Goal: Task Accomplishment & Management: Use online tool/utility

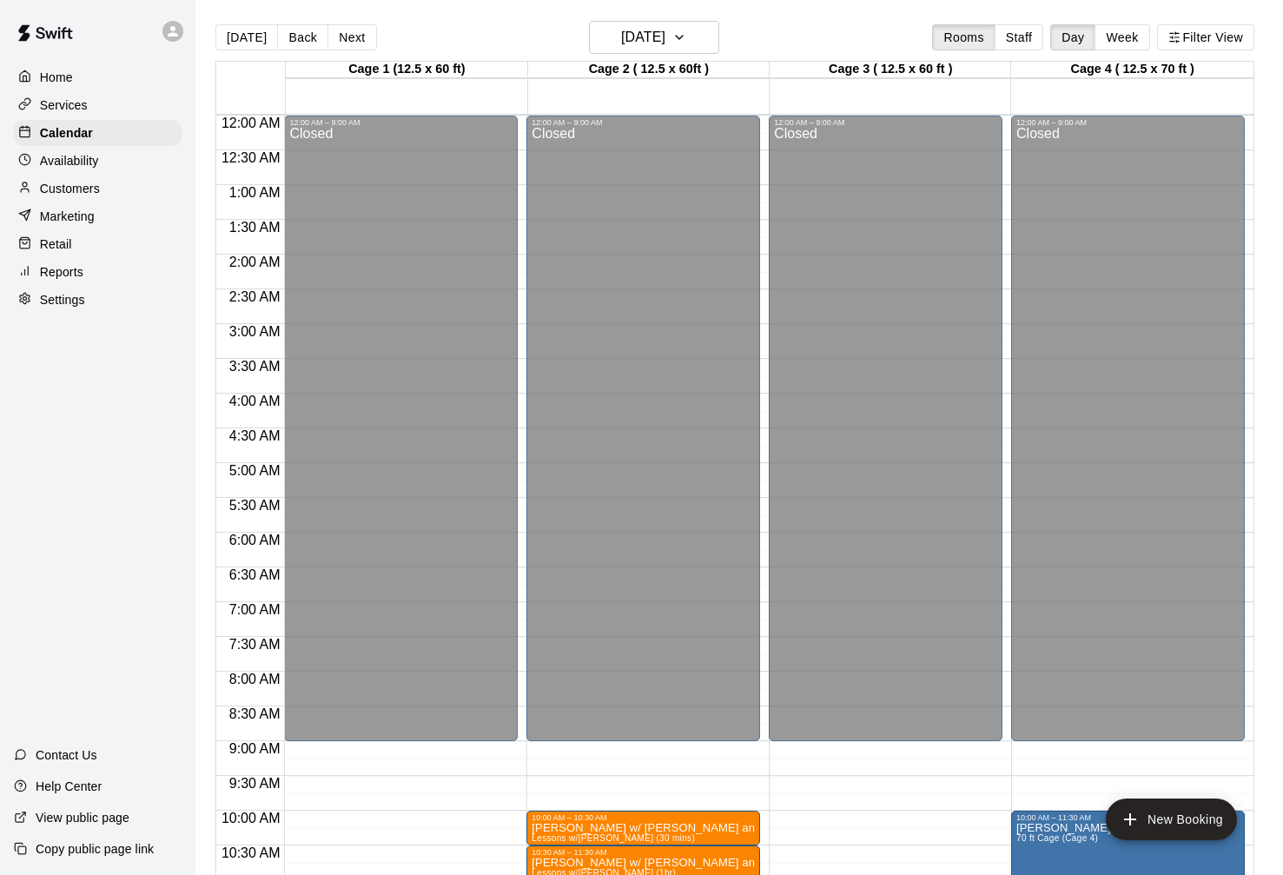
scroll to position [651, 0]
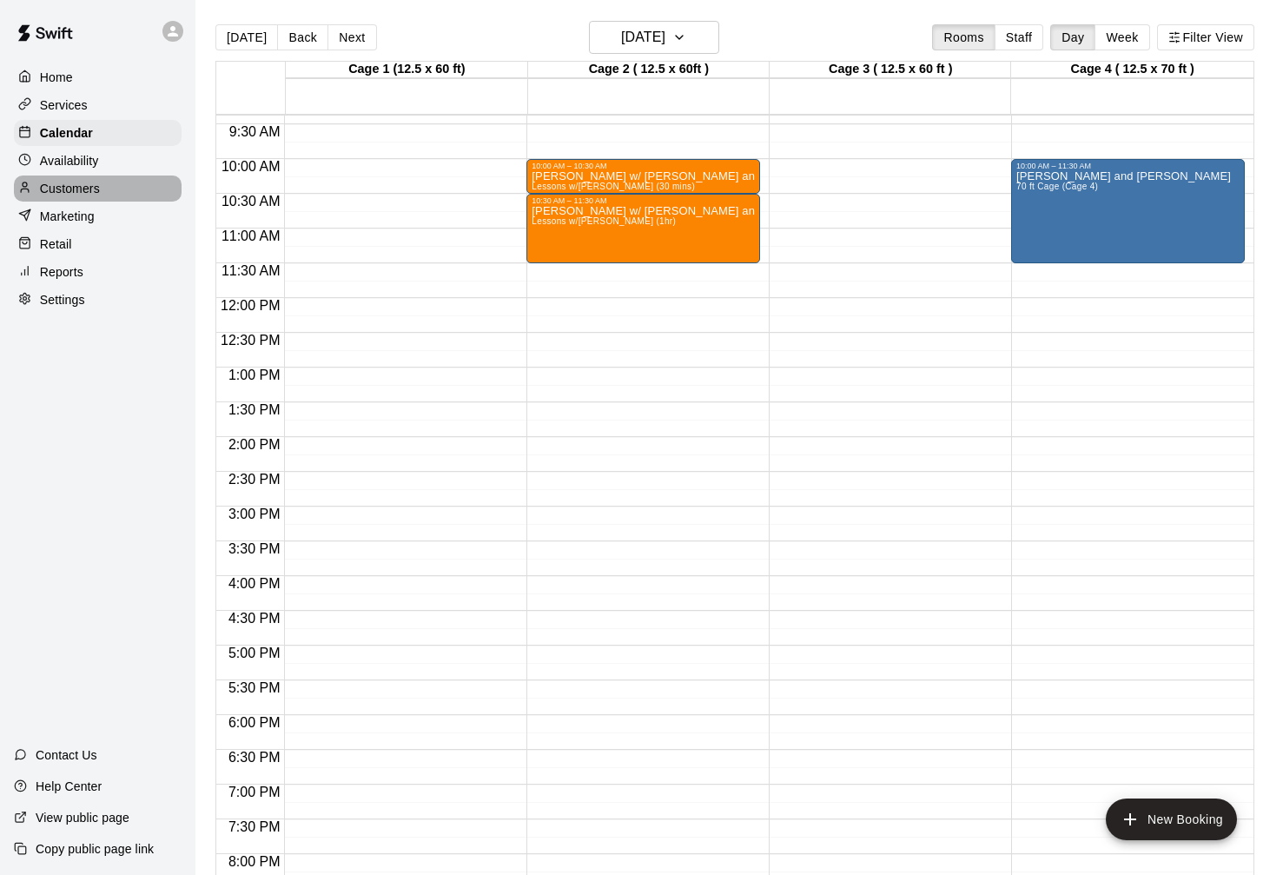
click at [65, 186] on p "Customers" at bounding box center [70, 188] width 60 height 17
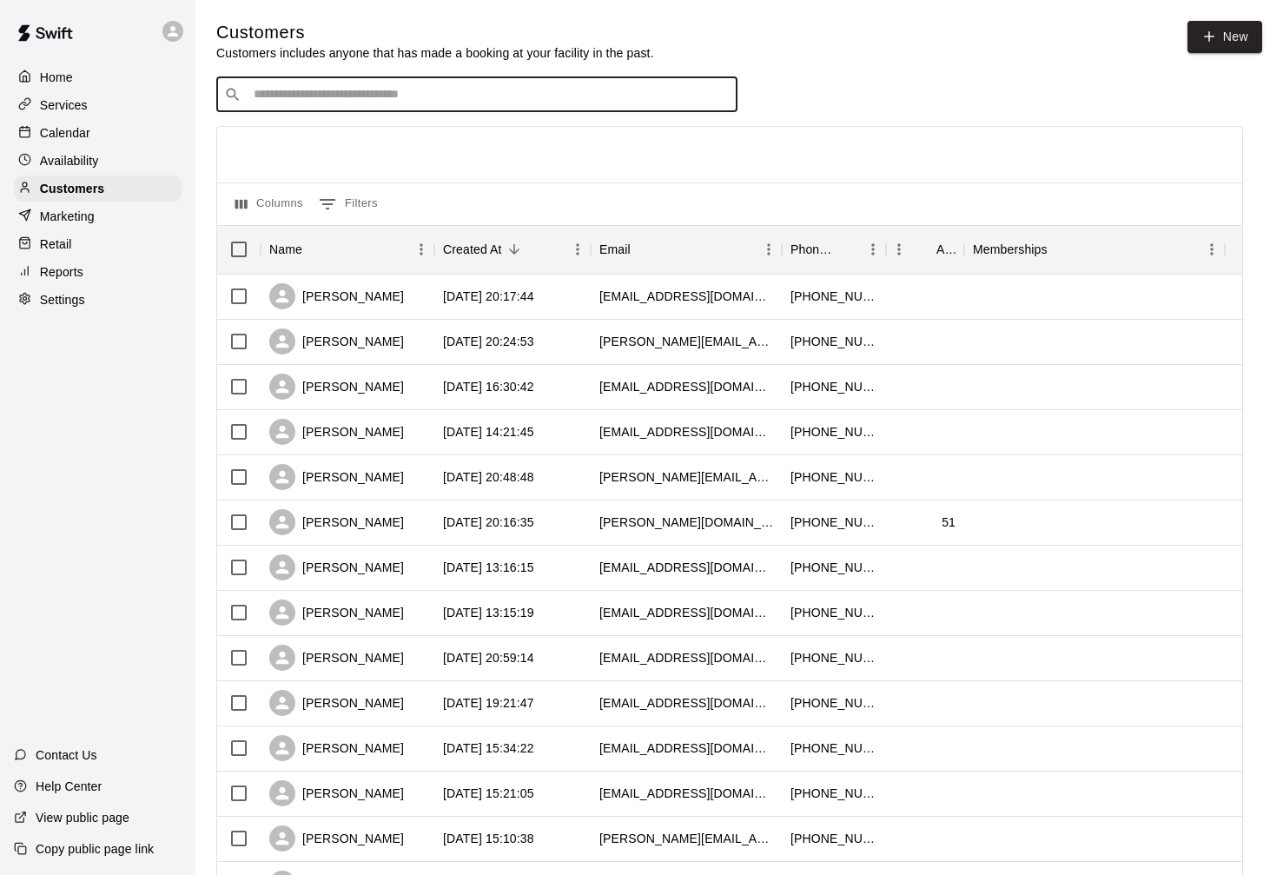
click at [373, 93] on input "Search customers by name or email" at bounding box center [488, 94] width 481 height 17
type input "*******"
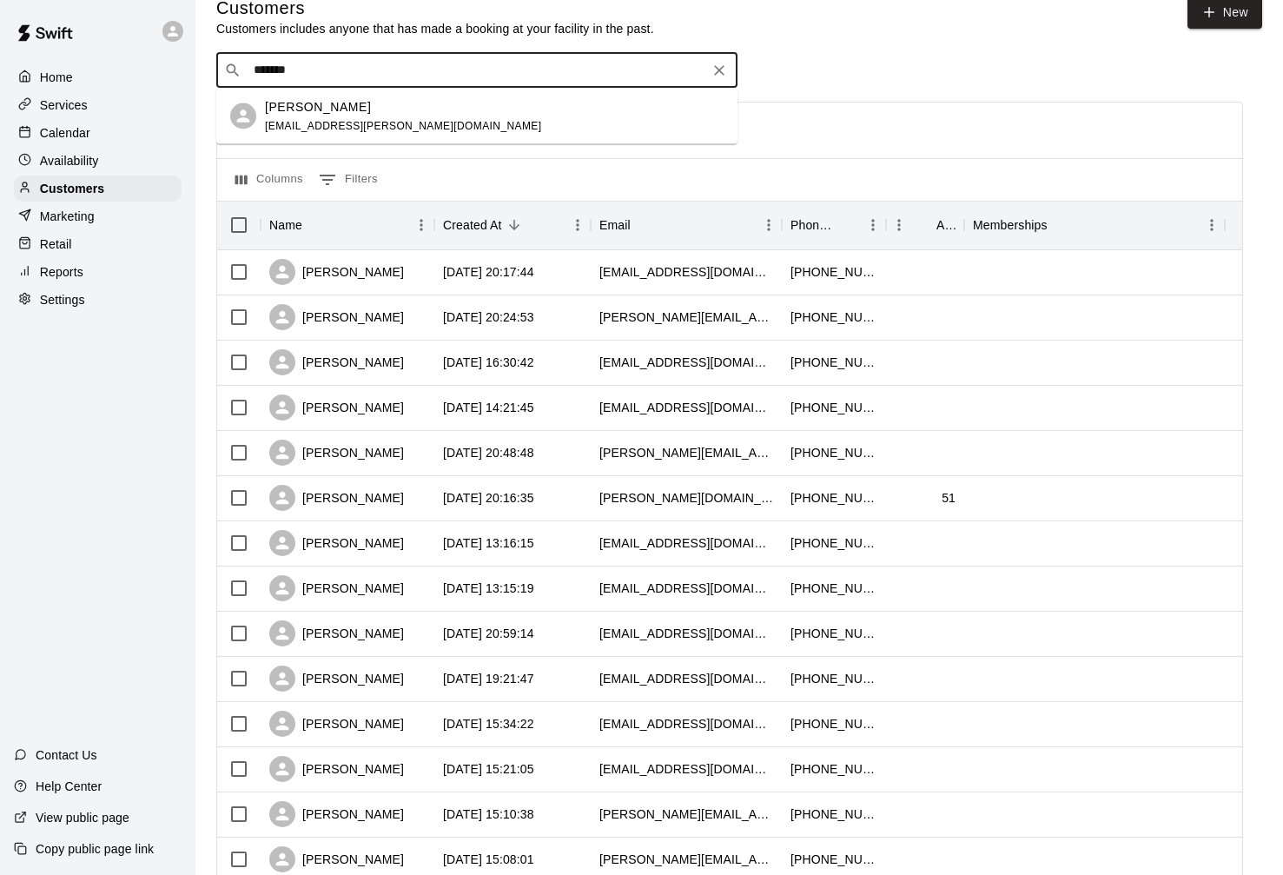
scroll to position [26, 0]
click at [292, 109] on p "Mike Caranci" at bounding box center [318, 105] width 106 height 18
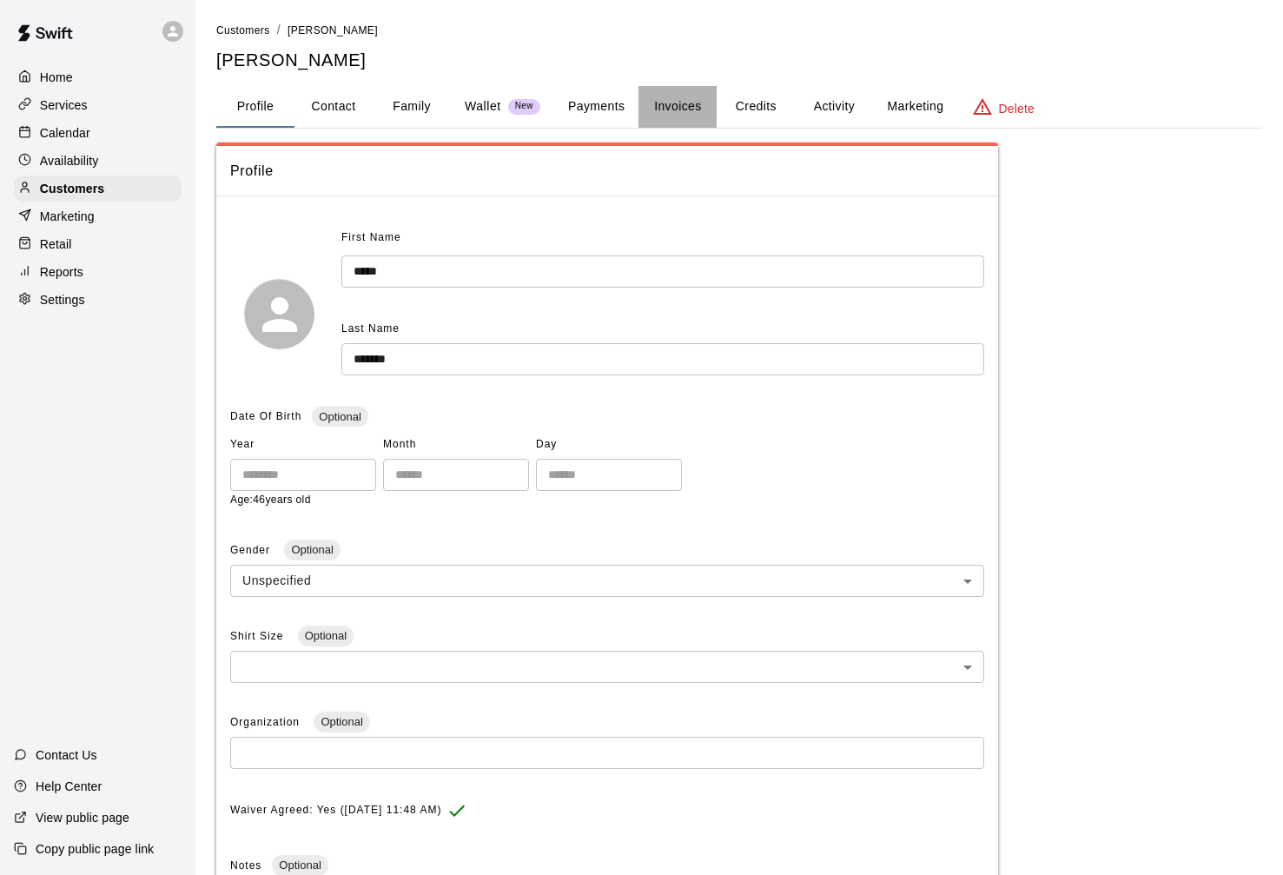
click at [685, 112] on button "Invoices" at bounding box center [677, 107] width 78 height 42
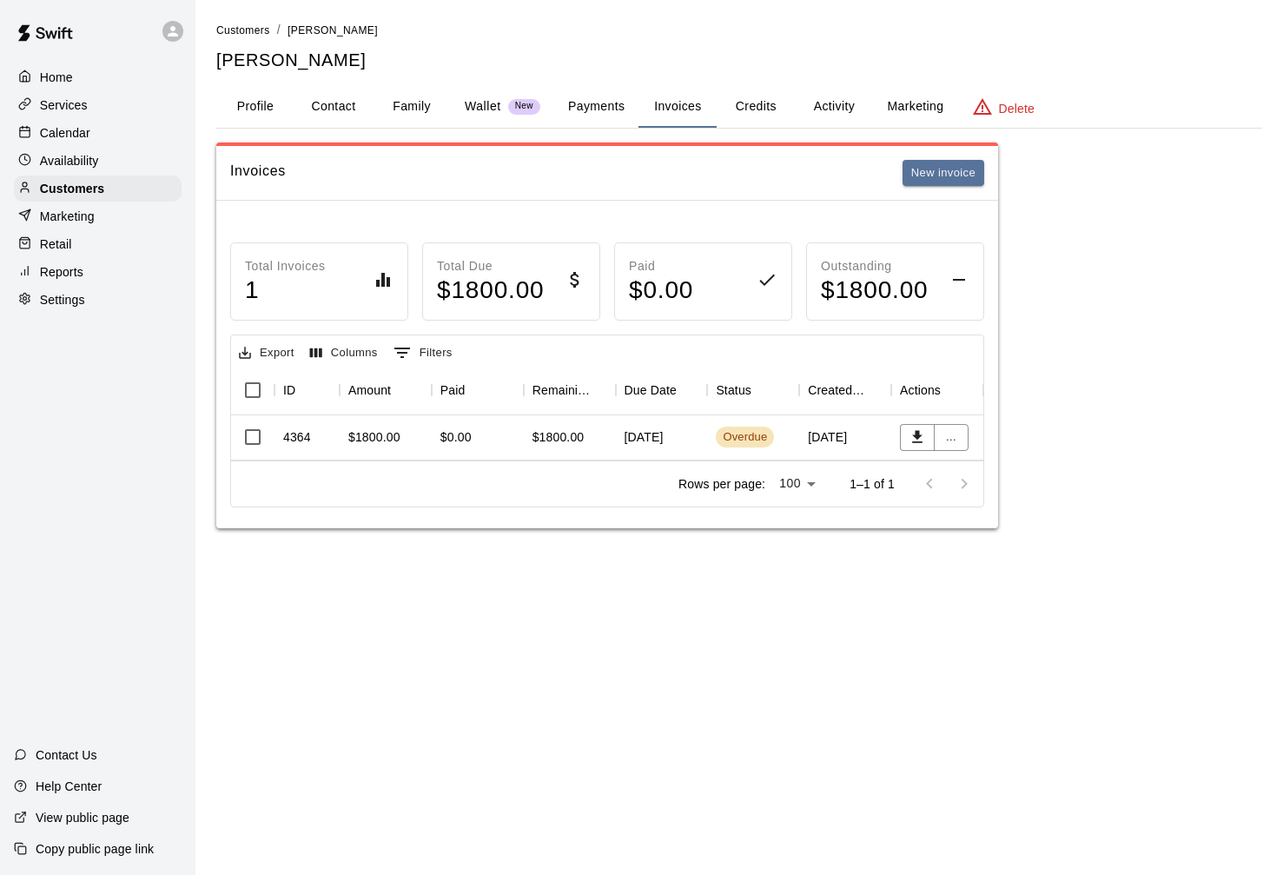
click at [362, 435] on div "$1800.00" at bounding box center [374, 436] width 52 height 17
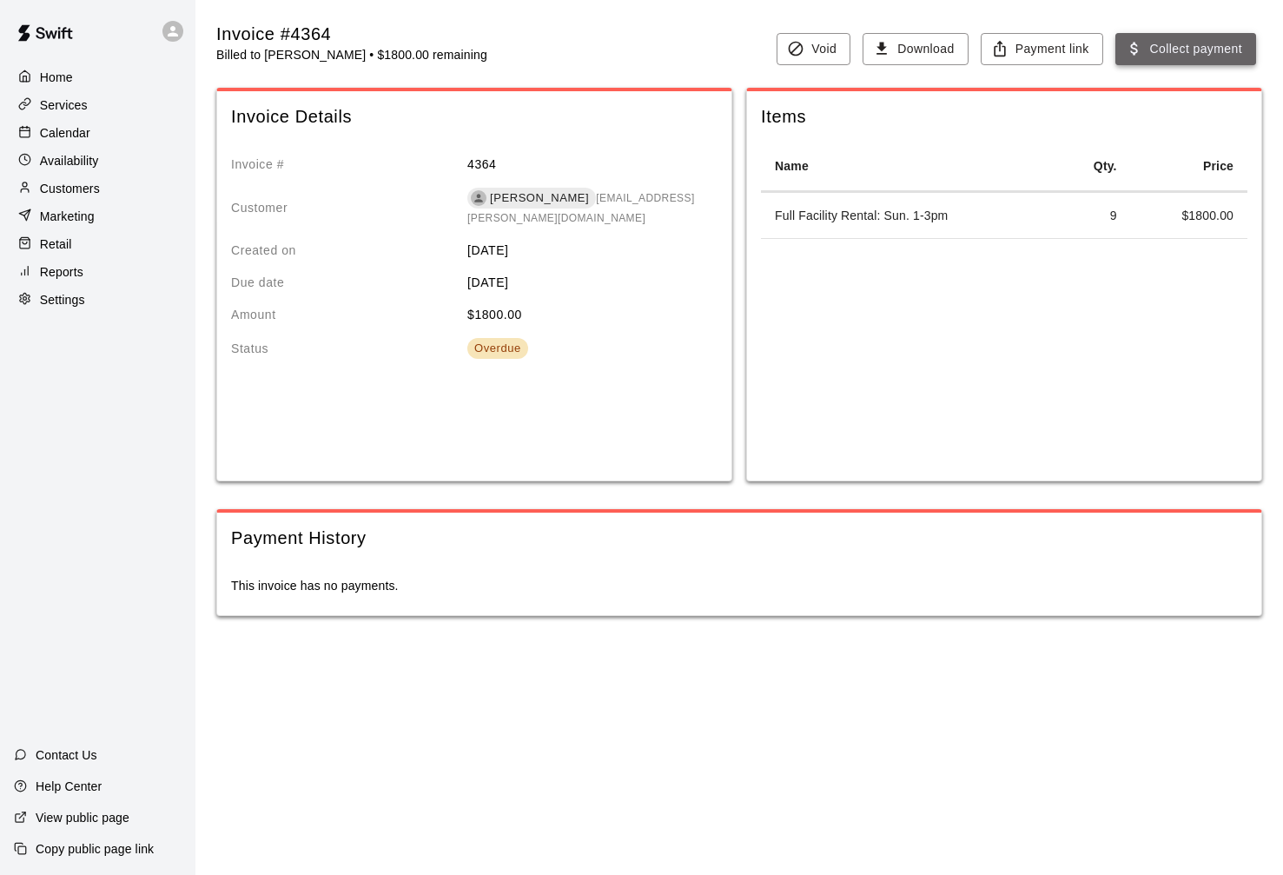
click at [1137, 52] on icon "button" at bounding box center [1134, 48] width 17 height 17
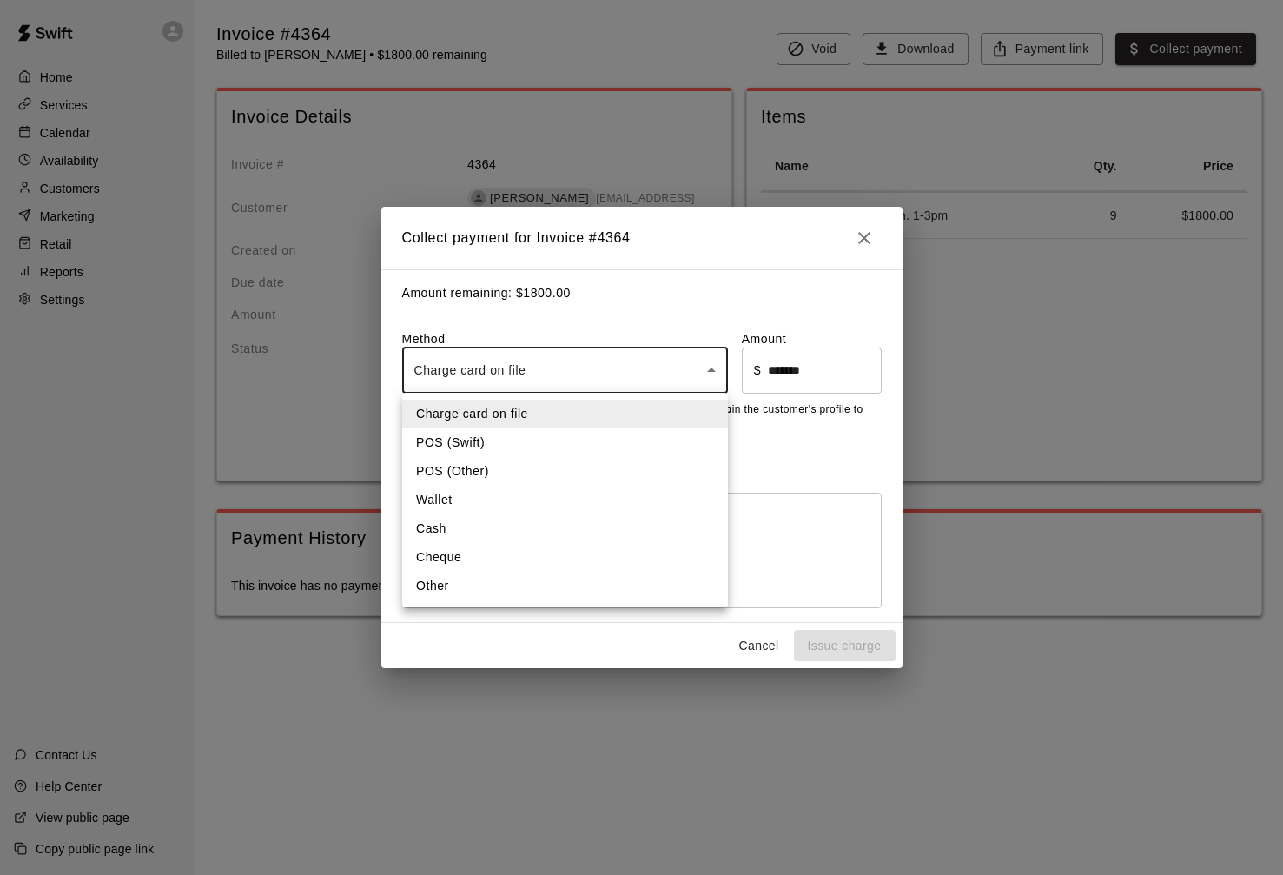
click at [572, 374] on body "Home Services Calendar Availability Customers Marketing Retail Reports Settings…" at bounding box center [641, 325] width 1283 height 651
click at [510, 554] on li "Cheque" at bounding box center [565, 557] width 326 height 29
type input "******"
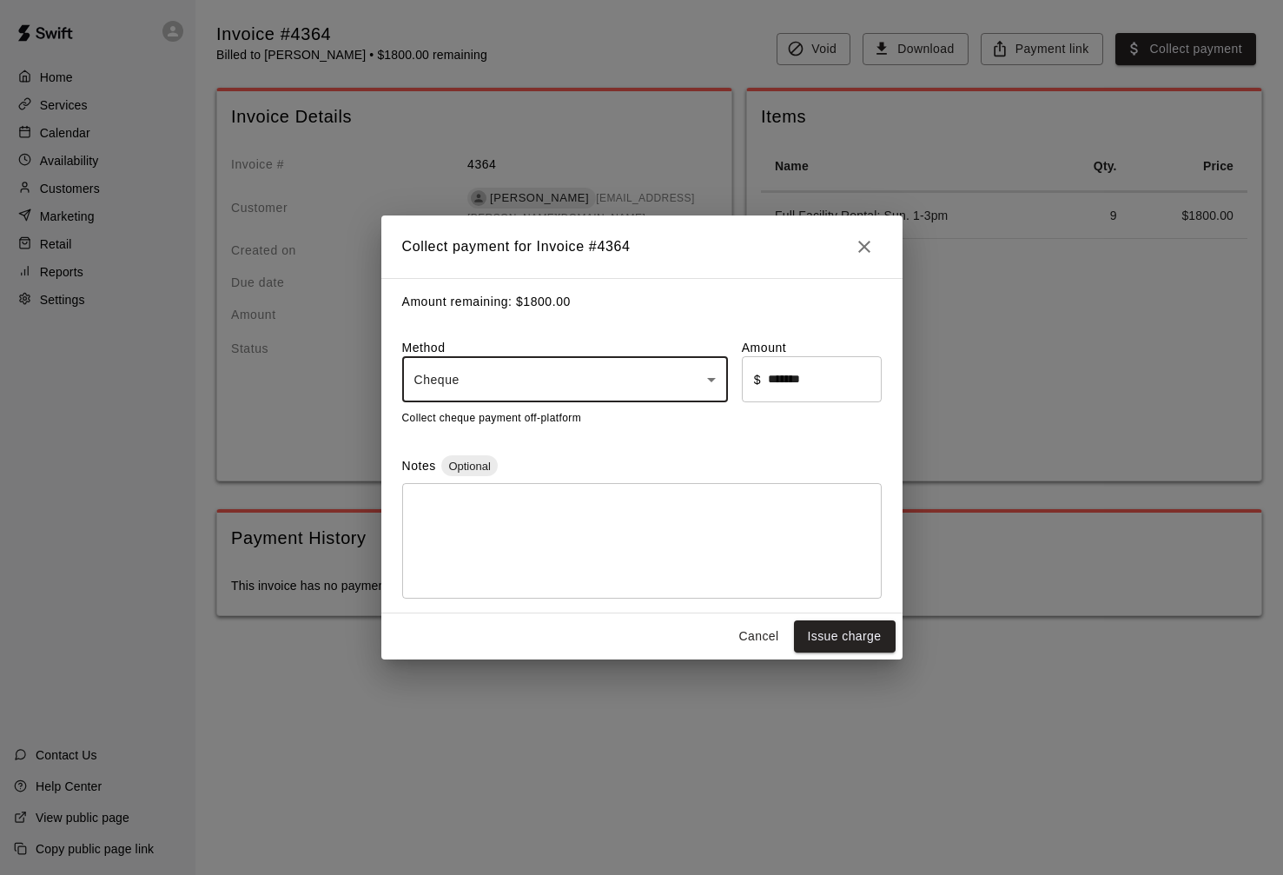
click at [604, 548] on textarea at bounding box center [641, 541] width 455 height 87
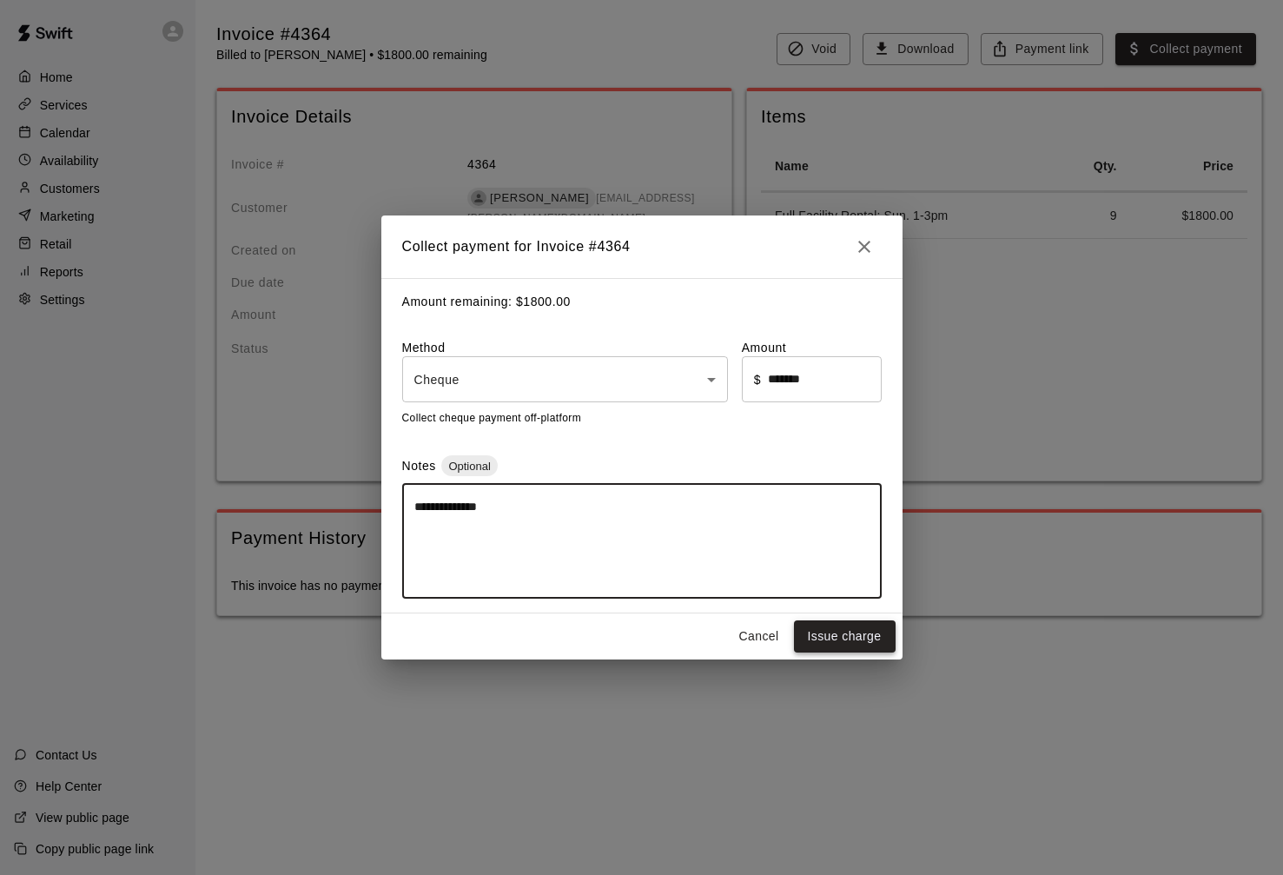
type textarea "**********"
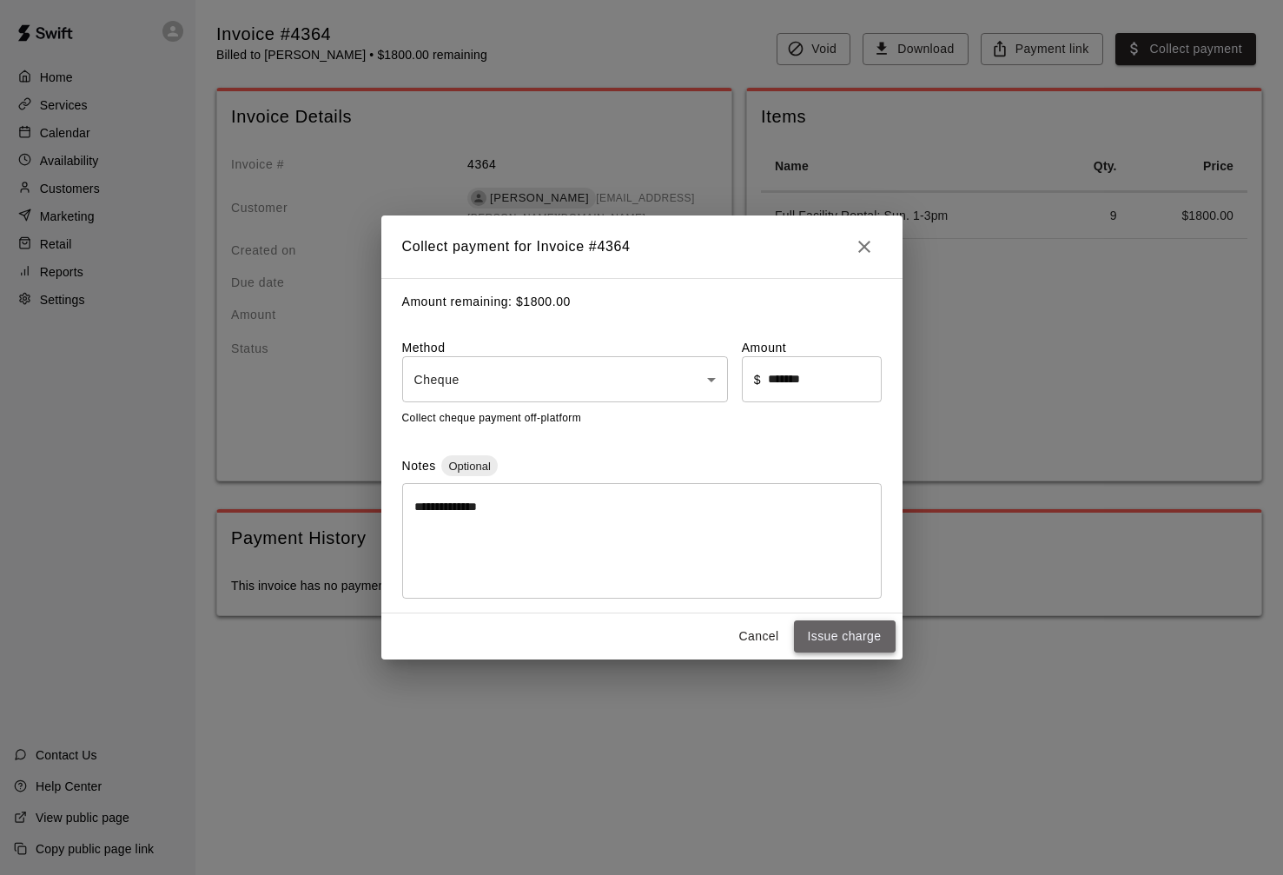
click at [824, 643] on button "Issue charge" at bounding box center [845, 636] width 102 height 32
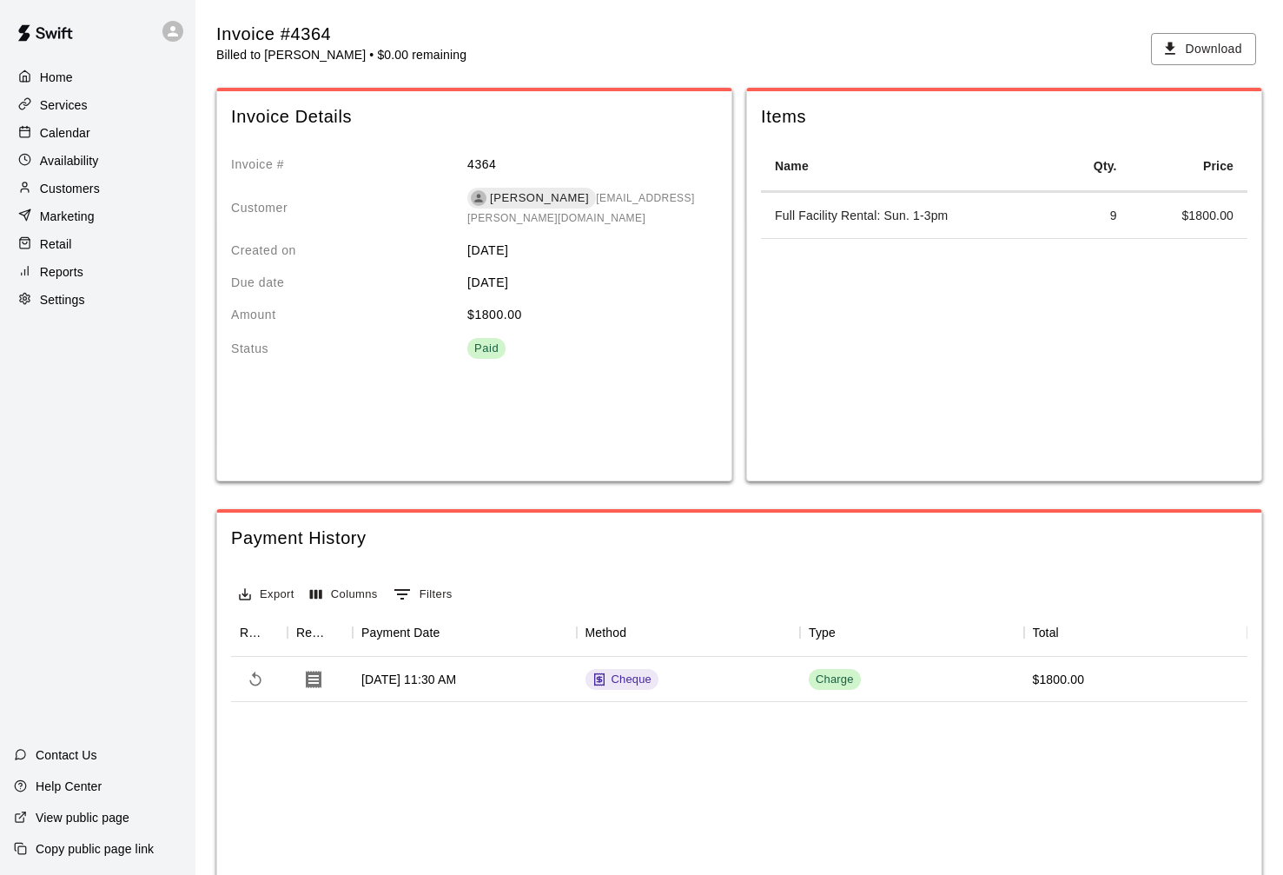
click at [71, 190] on p "Customers" at bounding box center [70, 188] width 60 height 17
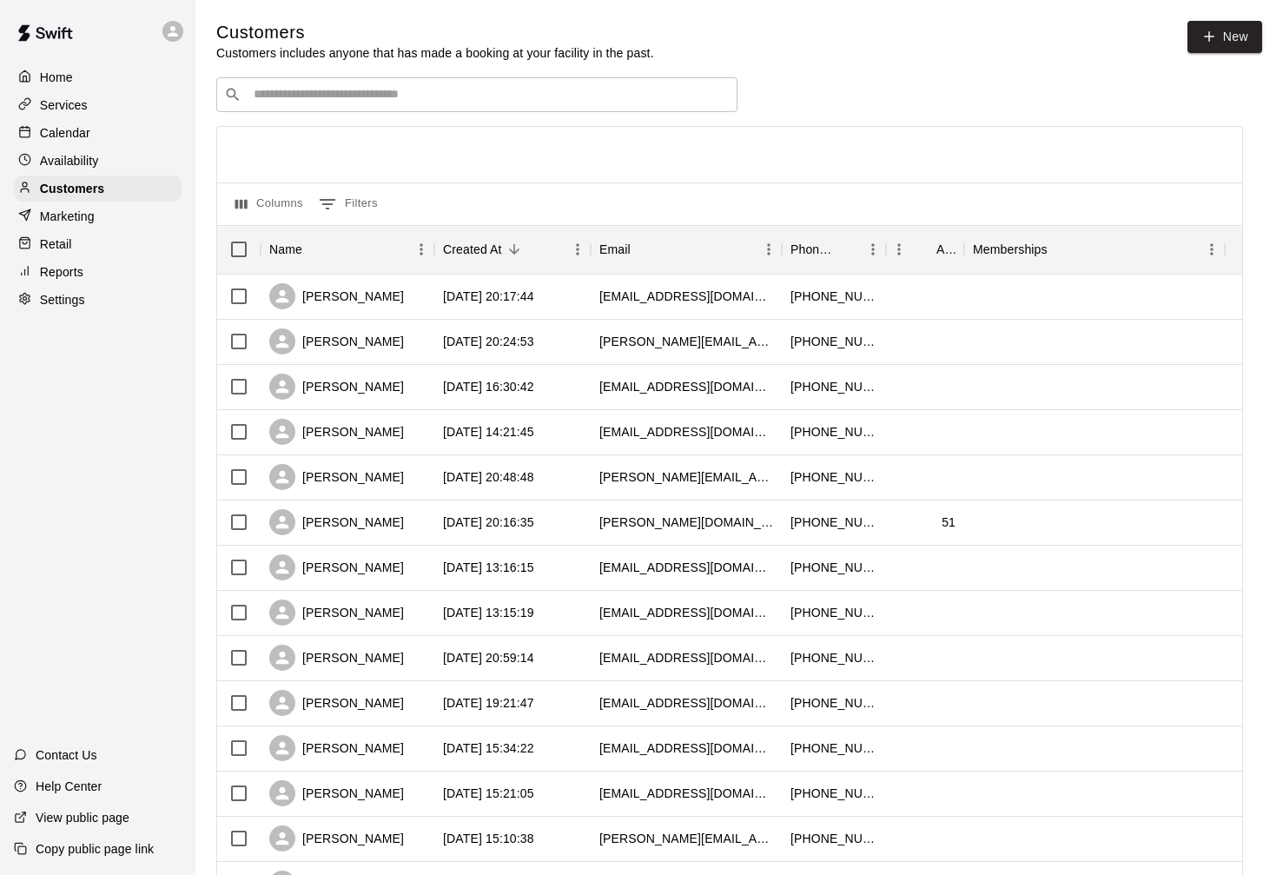
click at [359, 96] on input "Search customers by name or email" at bounding box center [488, 94] width 481 height 17
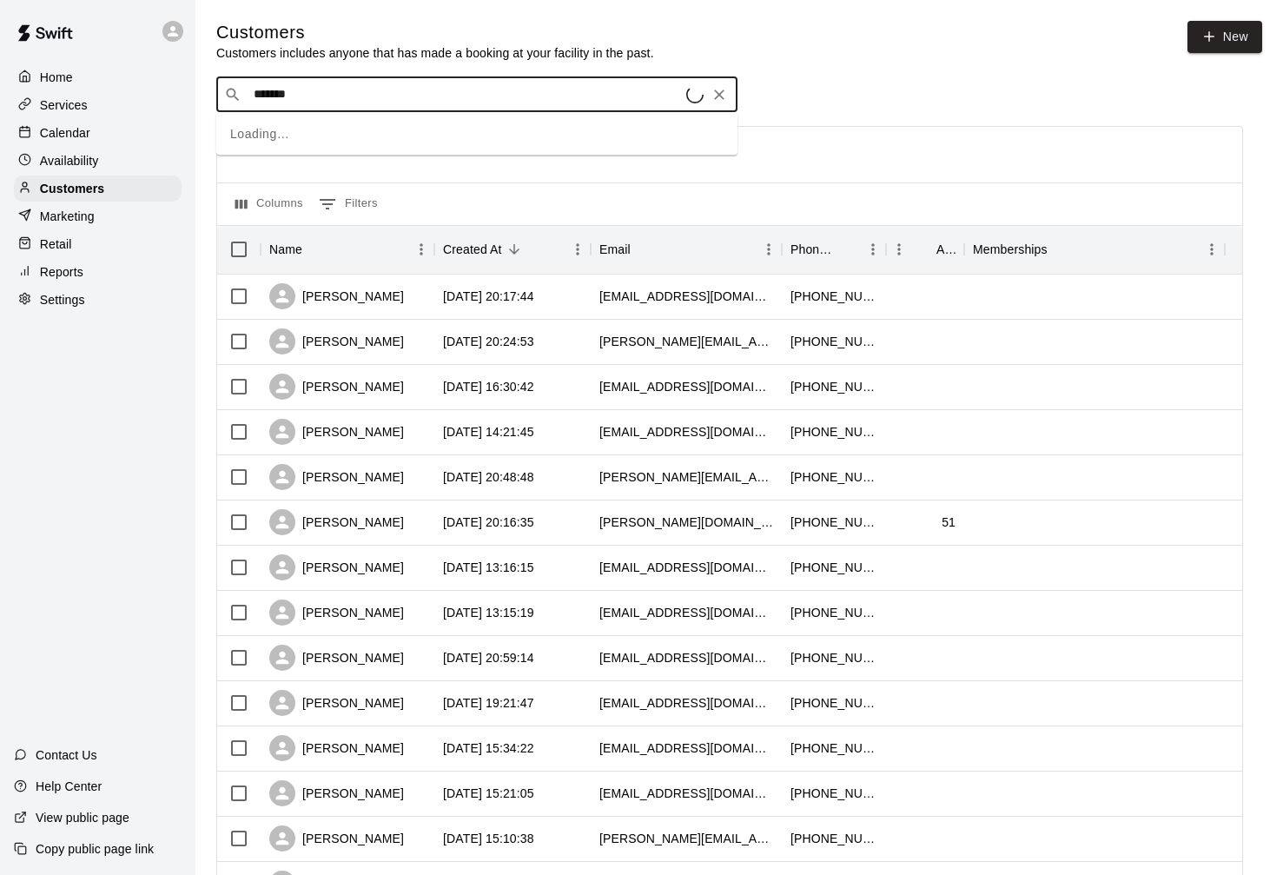
type input "********"
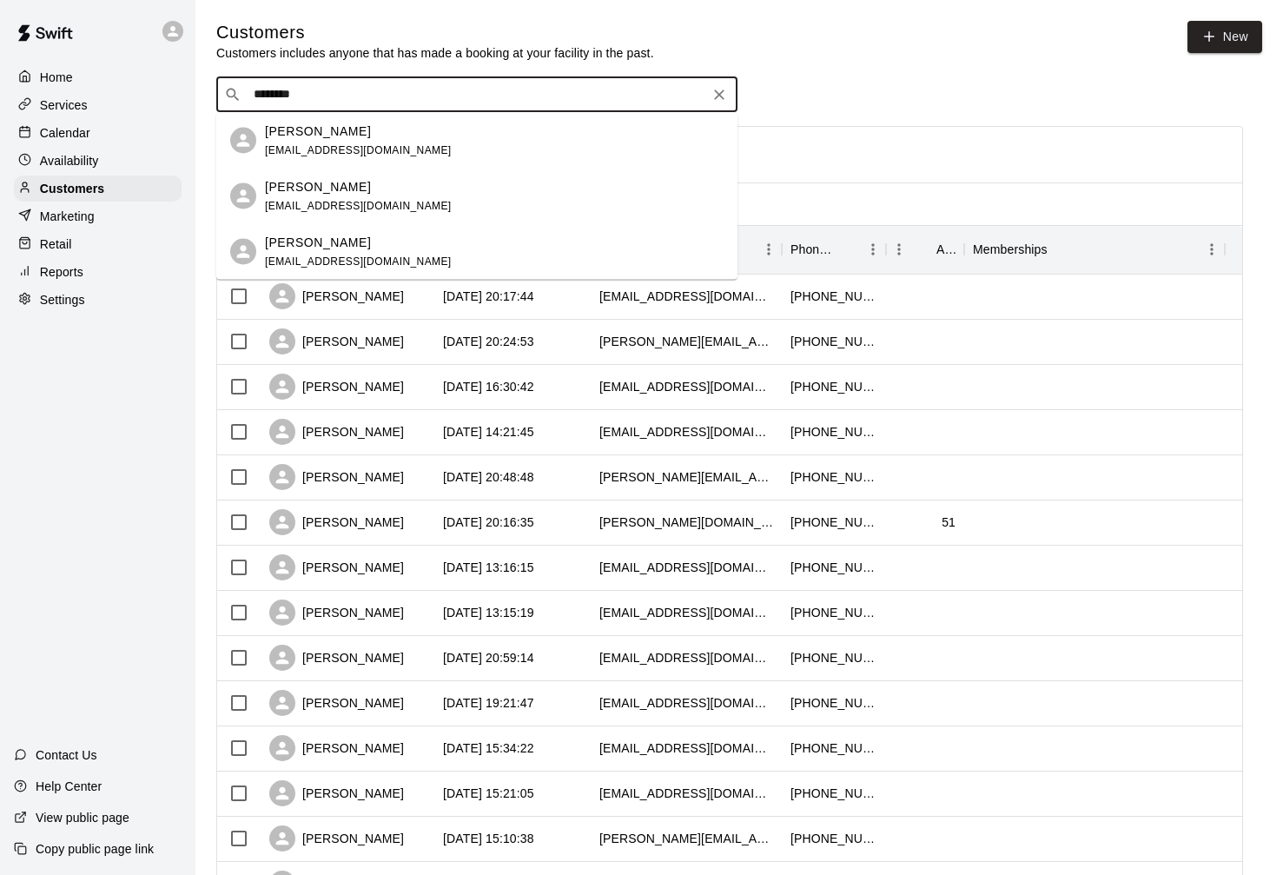
click at [389, 214] on div "Aj Babbidge babbidge7@gmail.com" at bounding box center [494, 195] width 459 height 37
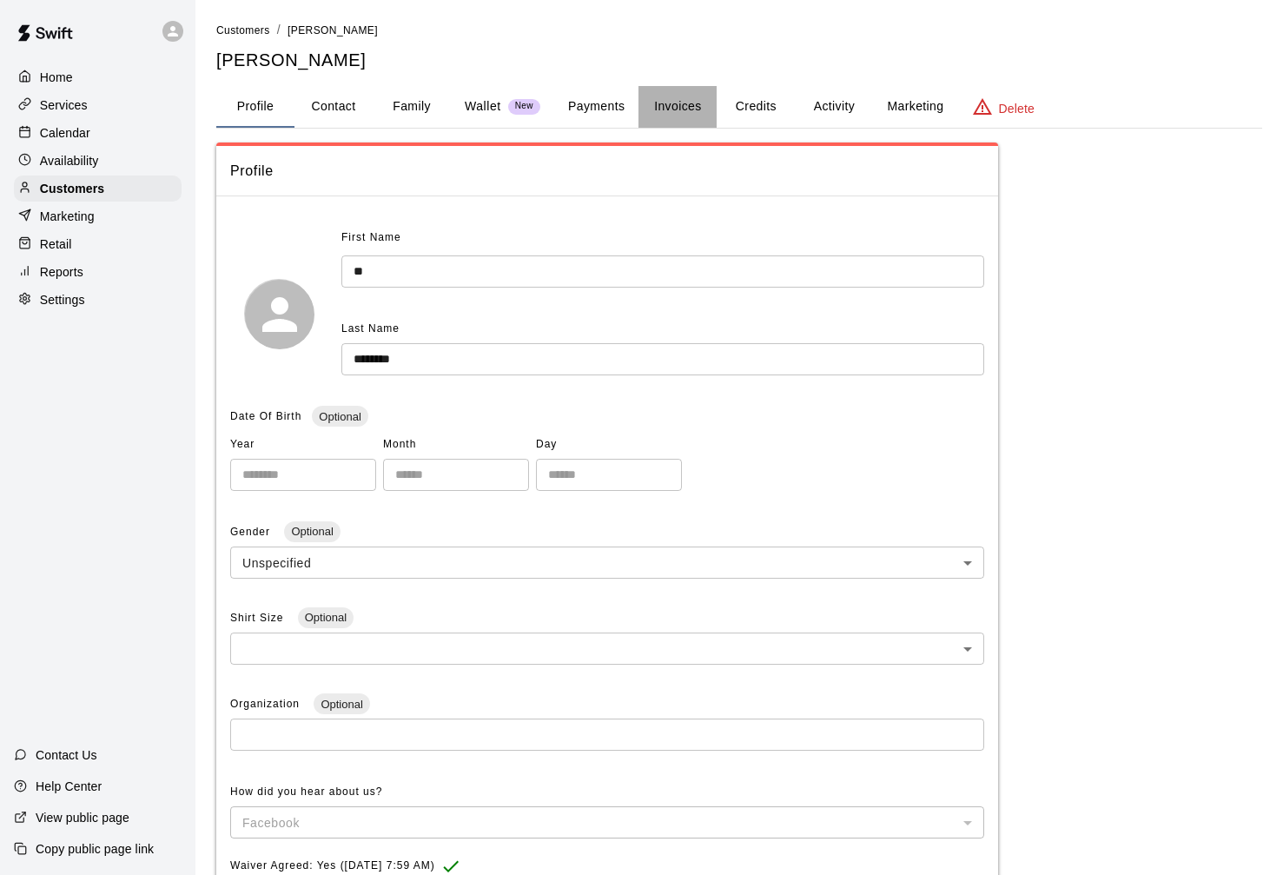
click at [689, 109] on button "Invoices" at bounding box center [677, 107] width 78 height 42
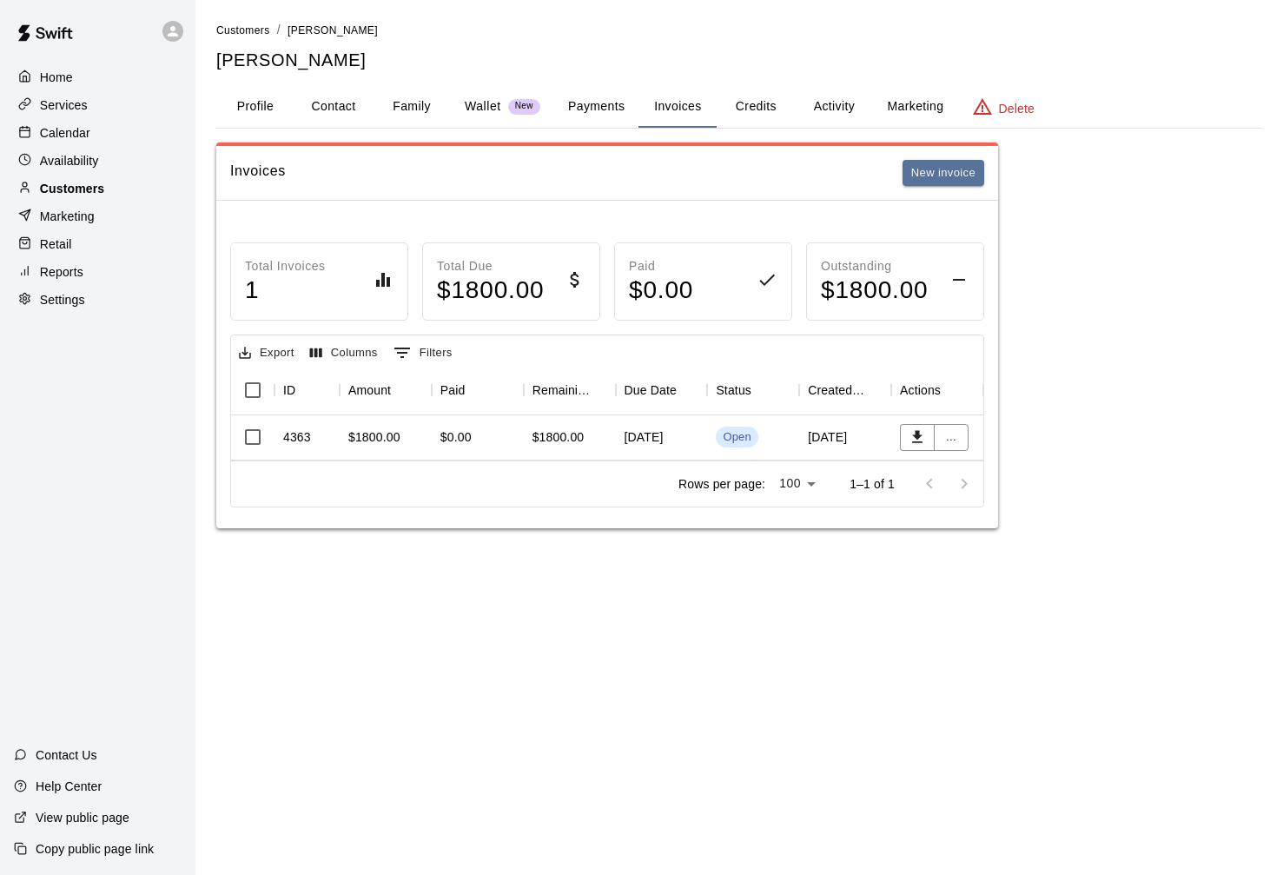
click at [115, 192] on div "Customers" at bounding box center [98, 188] width 168 height 26
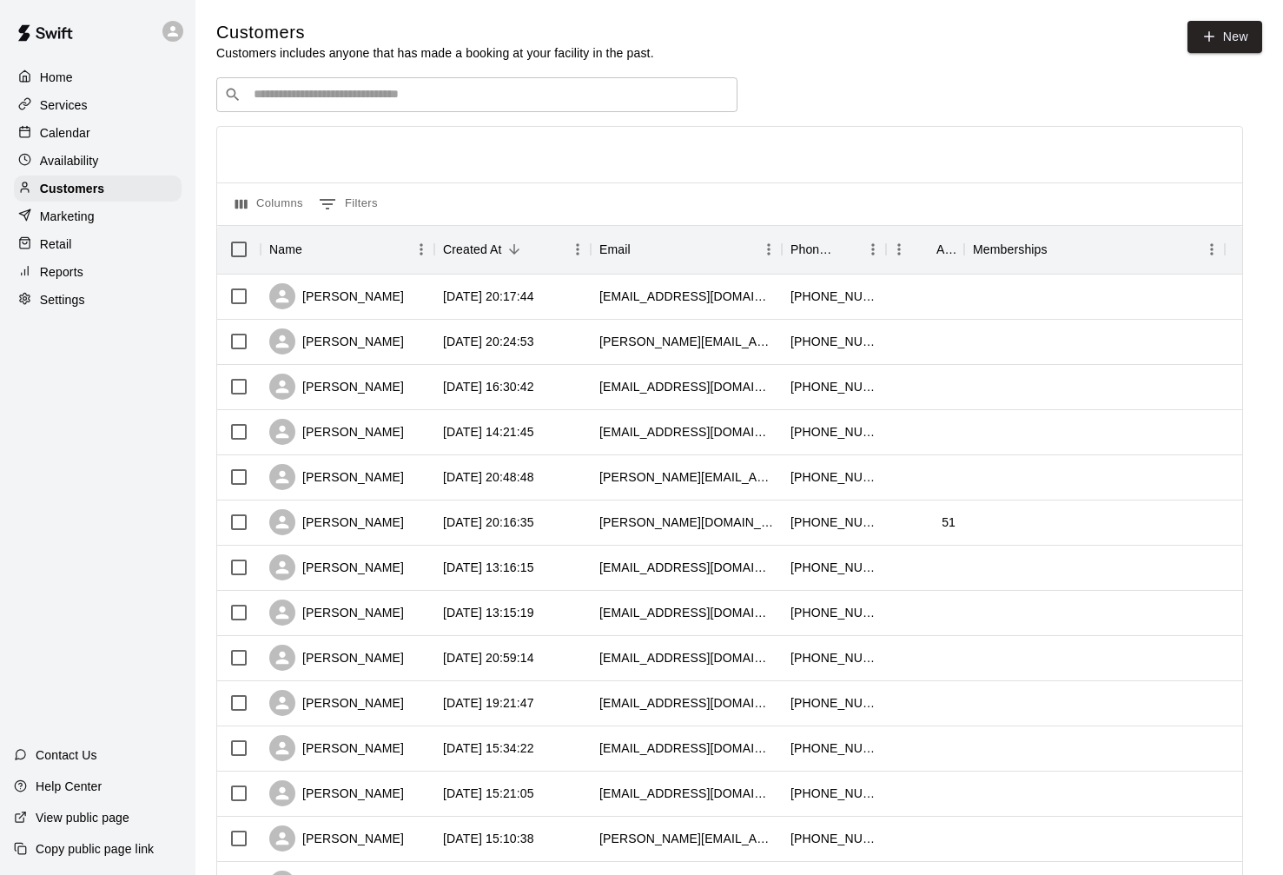
click at [311, 93] on input "Search customers by name or email" at bounding box center [488, 94] width 481 height 17
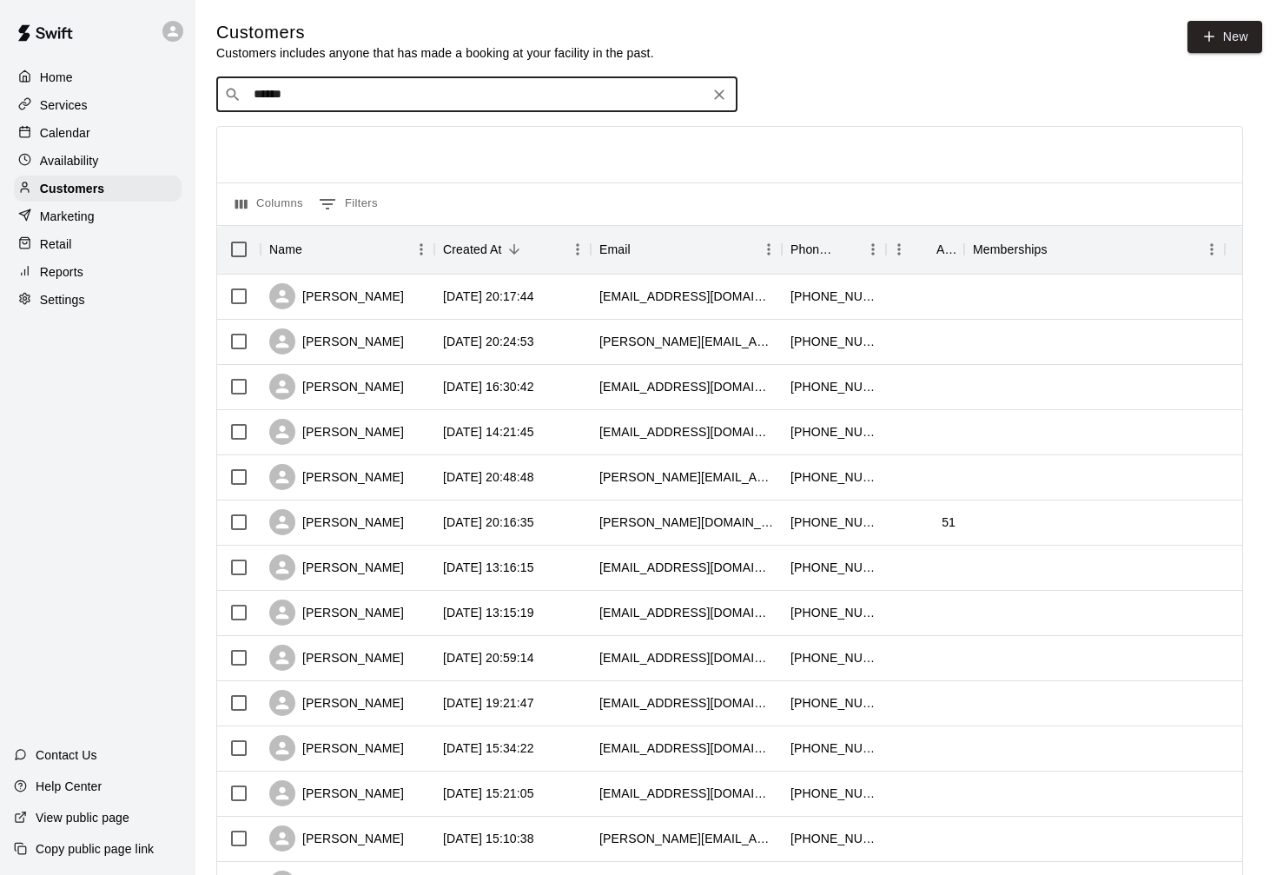
type input "******"
click at [313, 149] on span "dhhughes071@cox.net" at bounding box center [403, 149] width 276 height 12
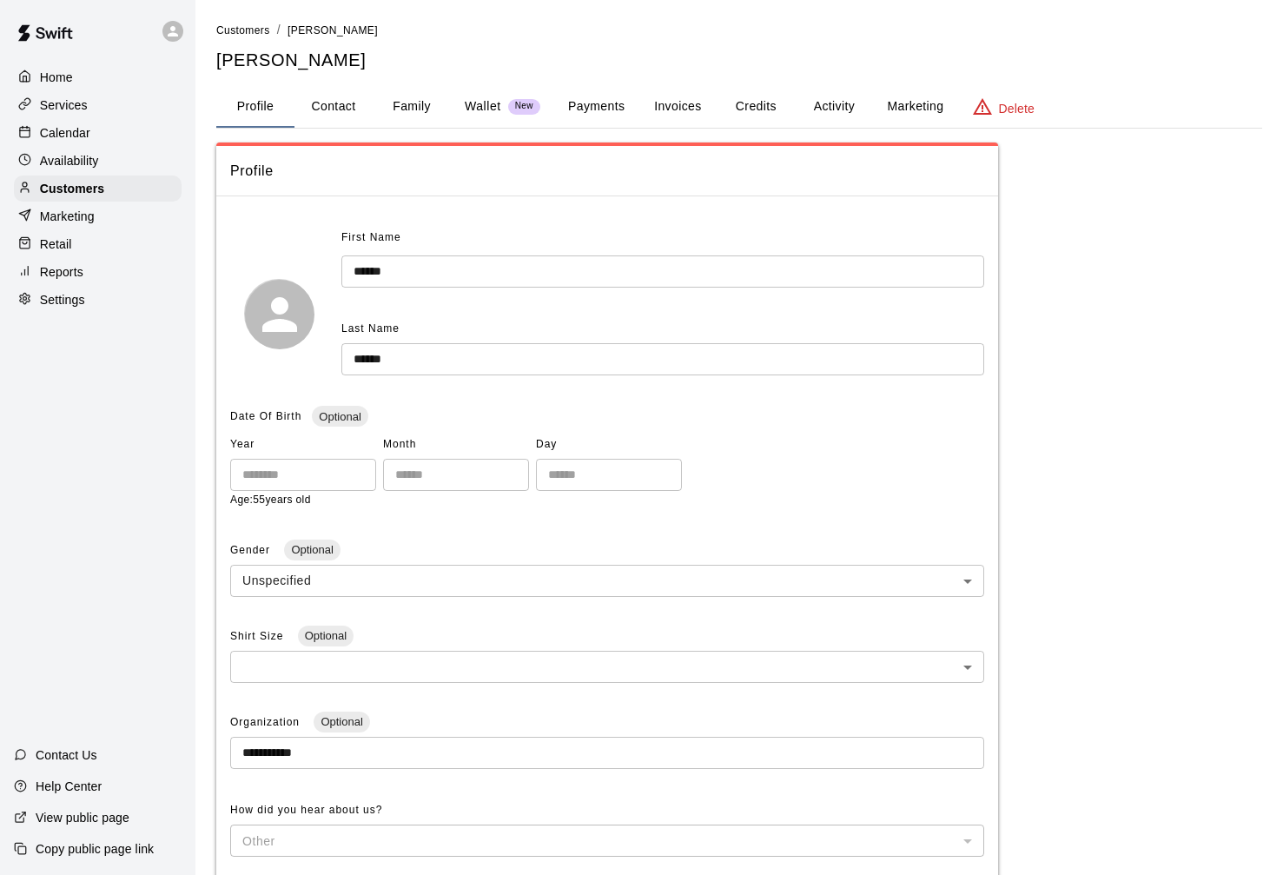
click at [702, 109] on button "Invoices" at bounding box center [677, 107] width 78 height 42
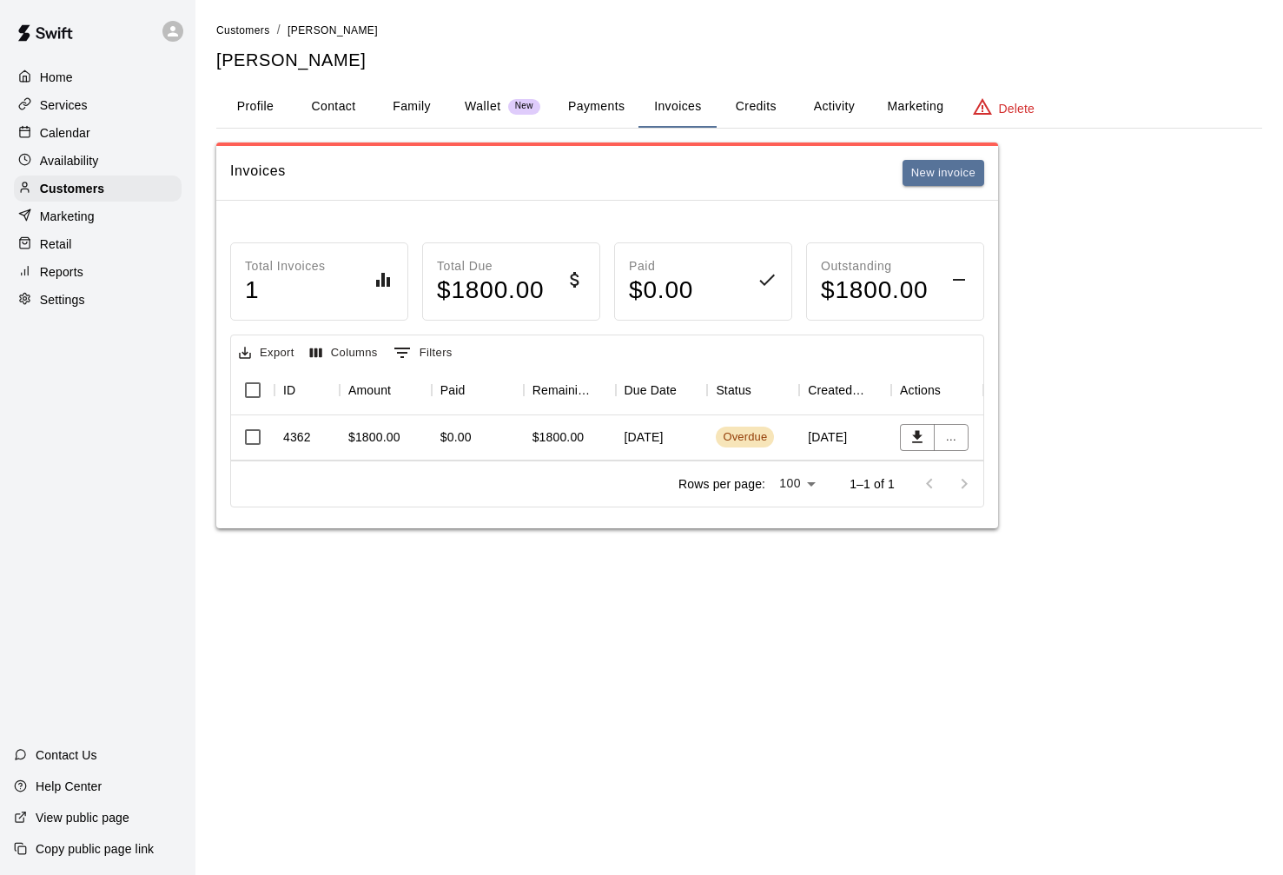
click at [614, 439] on div "$1800.00" at bounding box center [570, 437] width 92 height 45
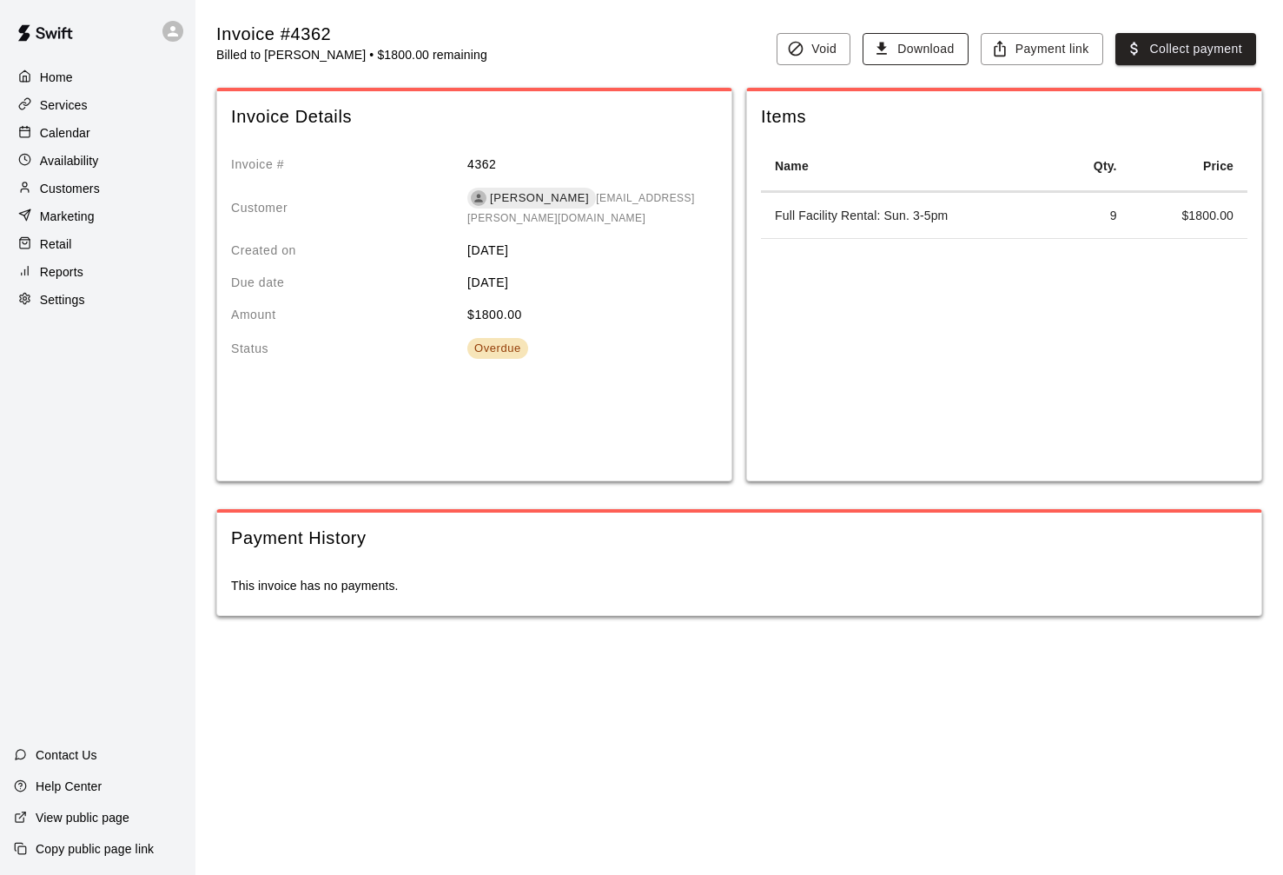
click at [943, 54] on button "Download" at bounding box center [915, 49] width 105 height 32
click at [98, 187] on p "Customers" at bounding box center [70, 188] width 60 height 17
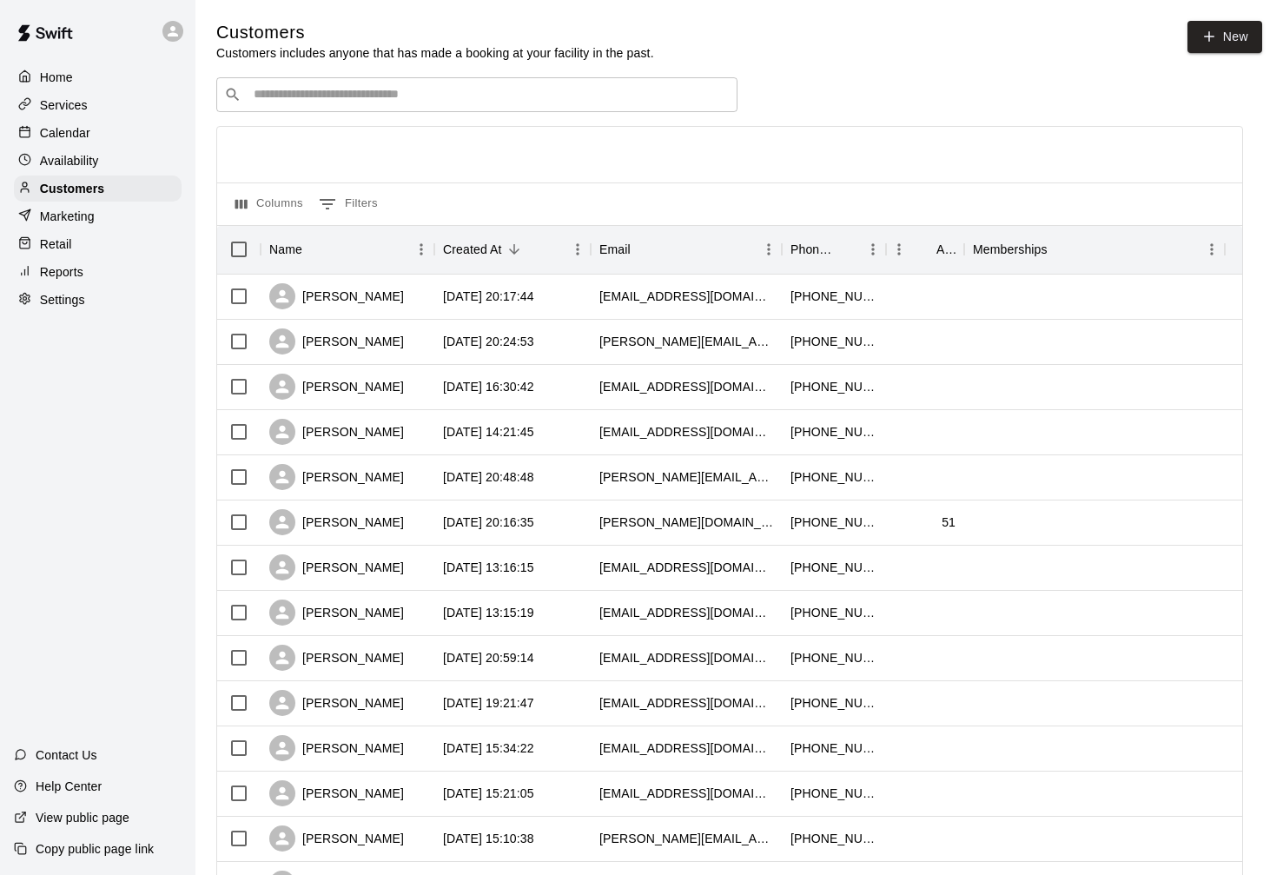
click at [448, 97] on input "Search customers by name or email" at bounding box center [488, 94] width 481 height 17
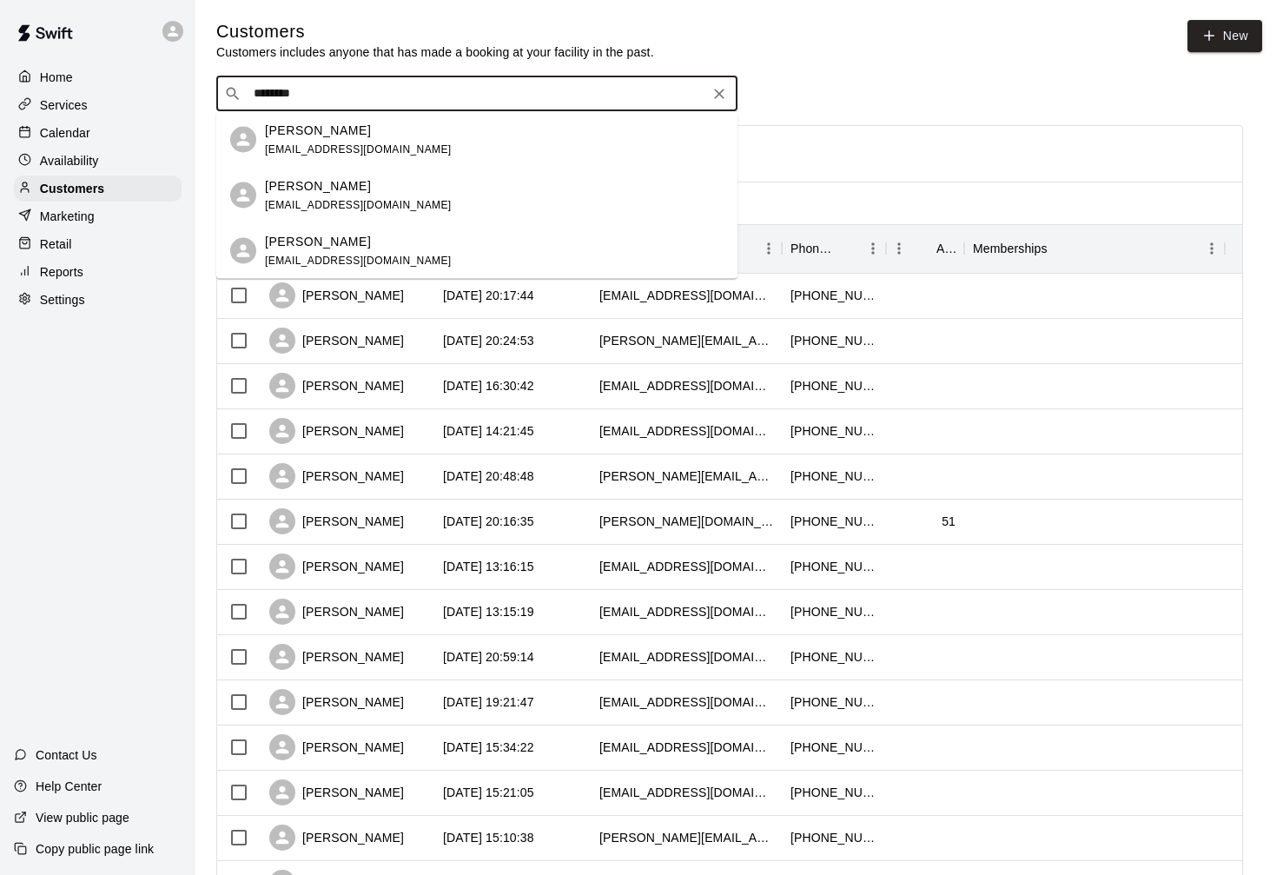
type input "********"
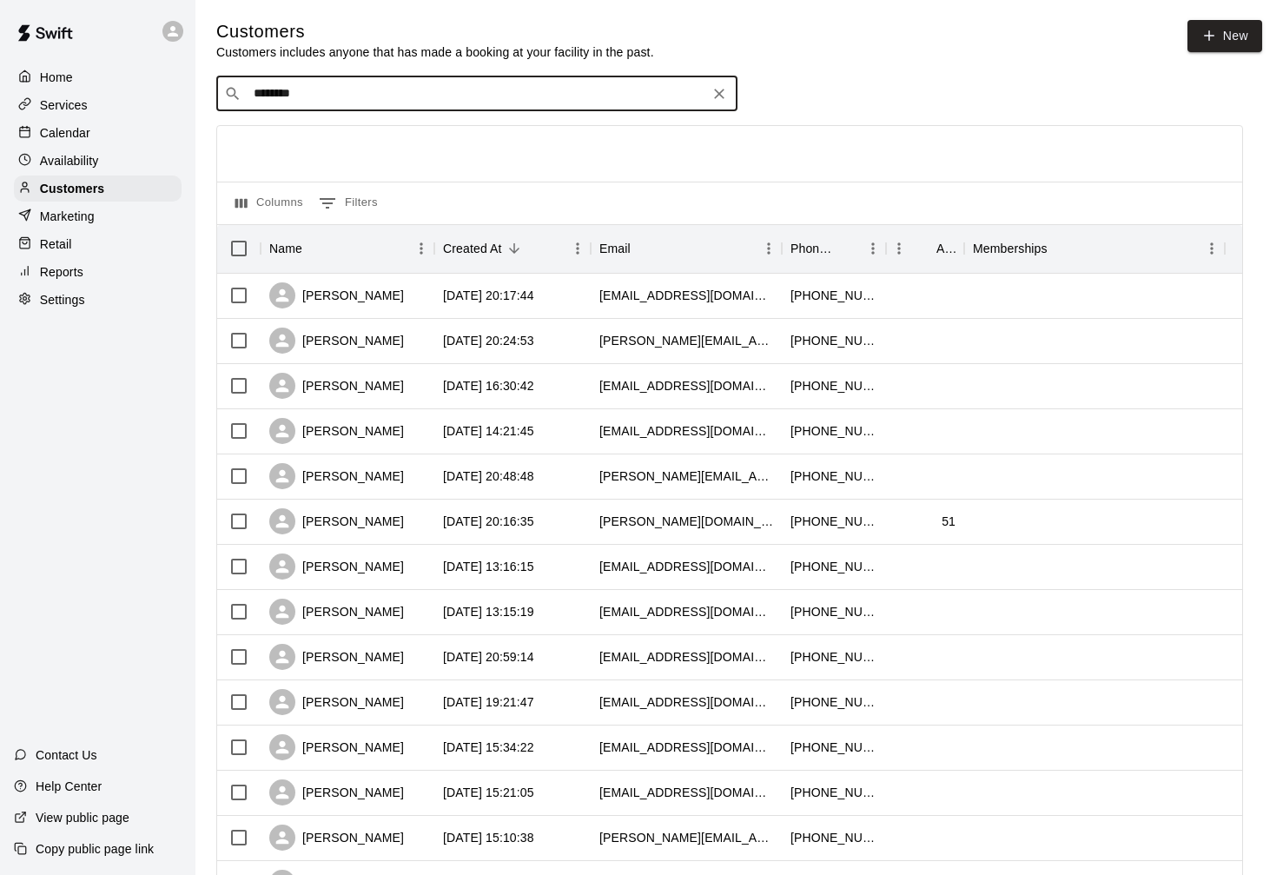
click at [415, 82] on div "​ ******** ​" at bounding box center [476, 93] width 521 height 35
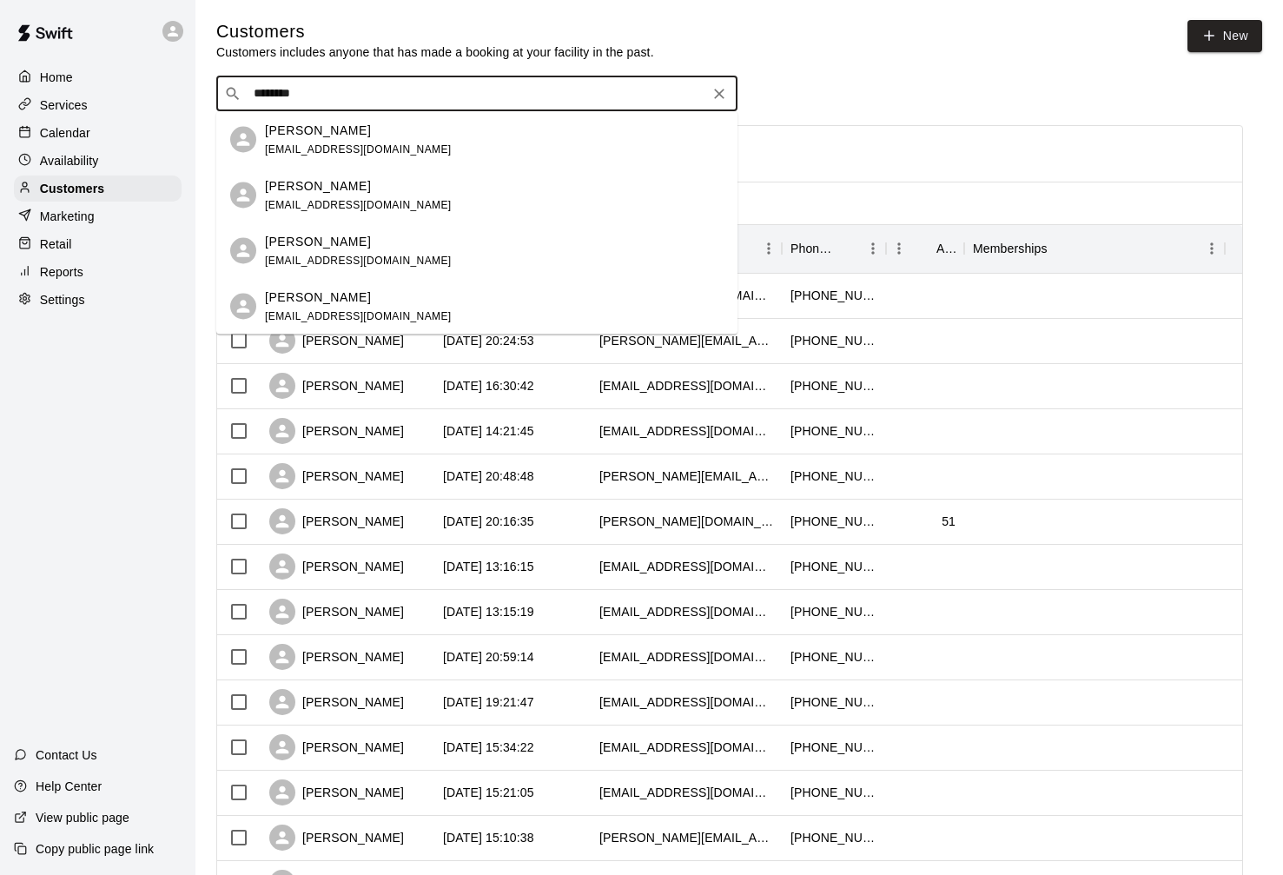
click at [379, 197] on div "Aj Babbidge babbidge7@gmail.com" at bounding box center [358, 194] width 187 height 37
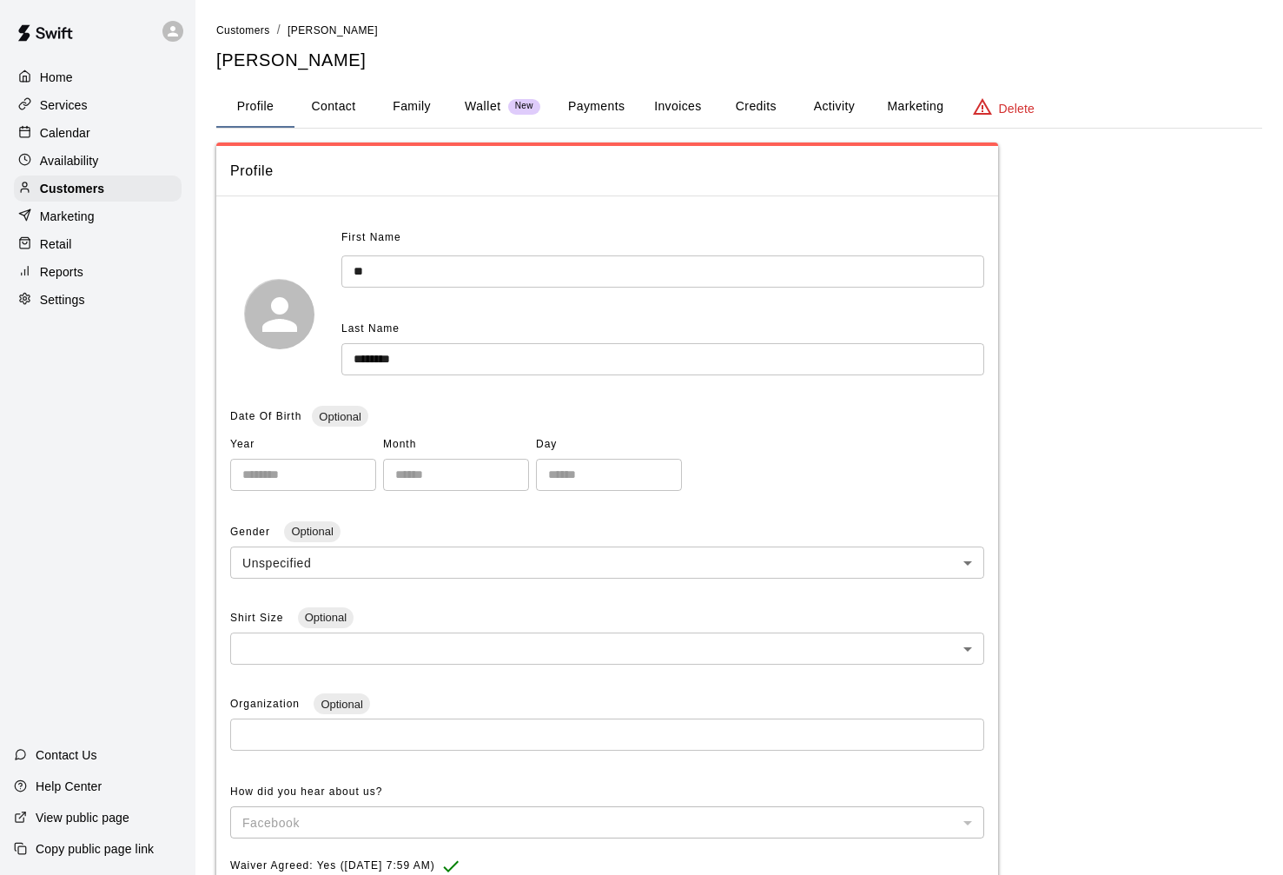
click at [613, 103] on button "Payments" at bounding box center [596, 107] width 84 height 42
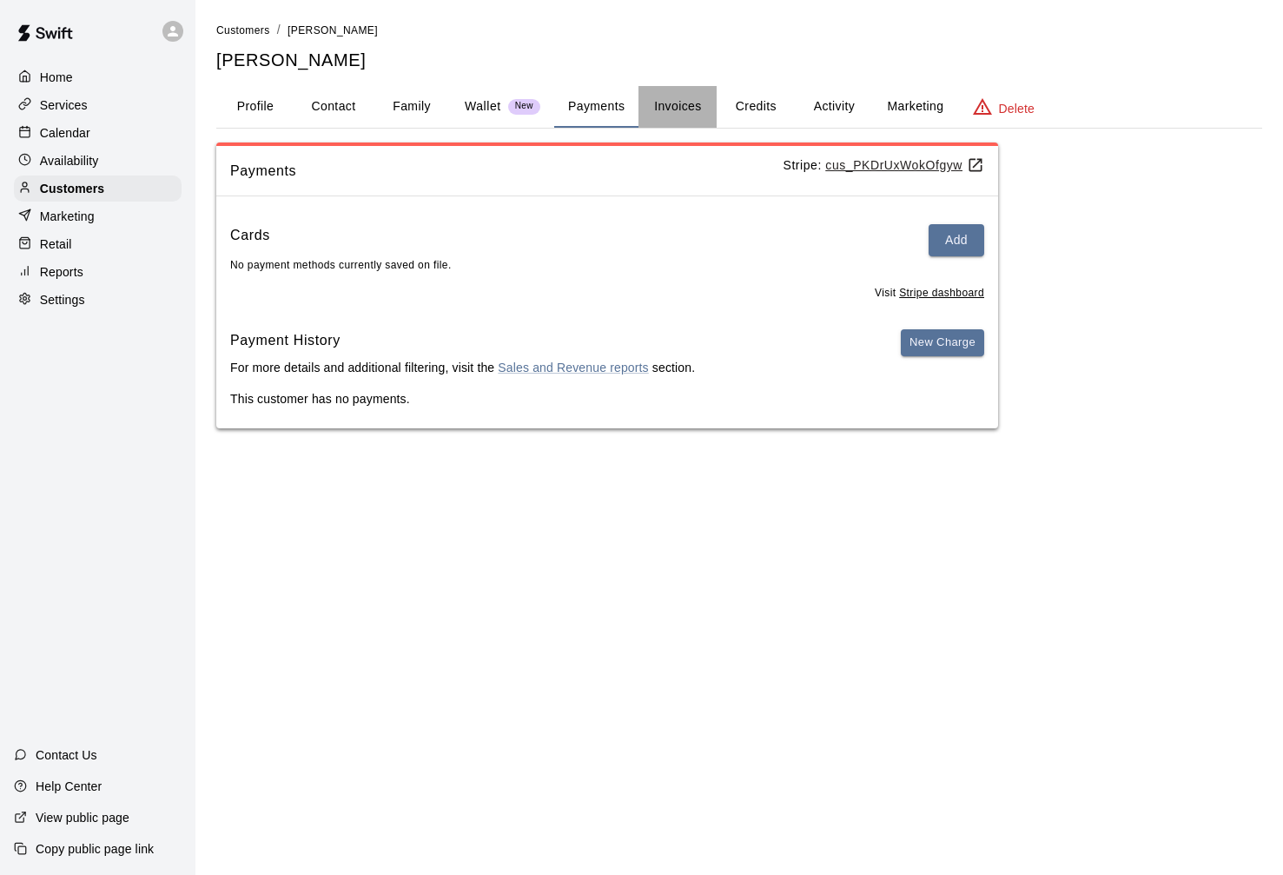
click at [663, 105] on button "Invoices" at bounding box center [677, 107] width 78 height 42
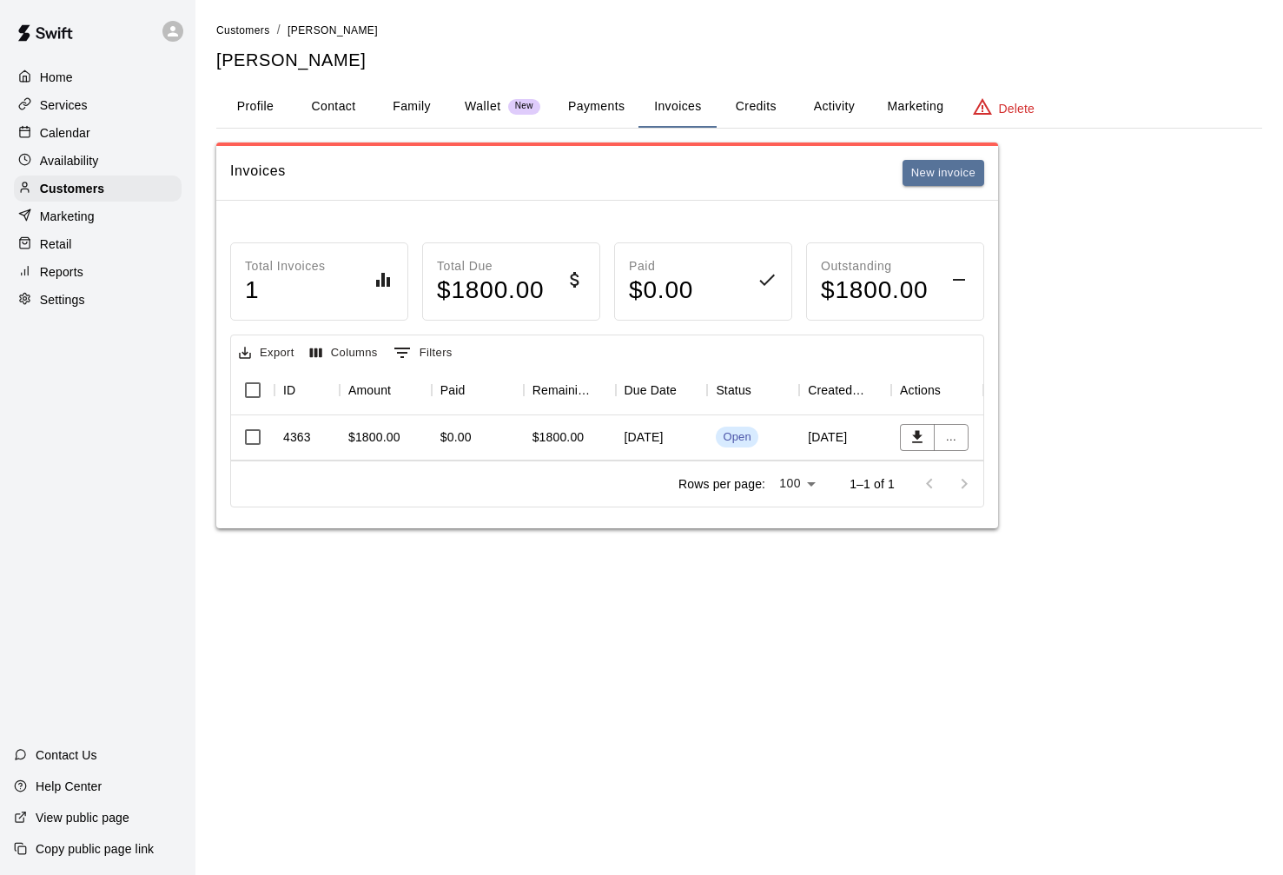
click at [631, 446] on div "[DATE]" at bounding box center [662, 437] width 92 height 45
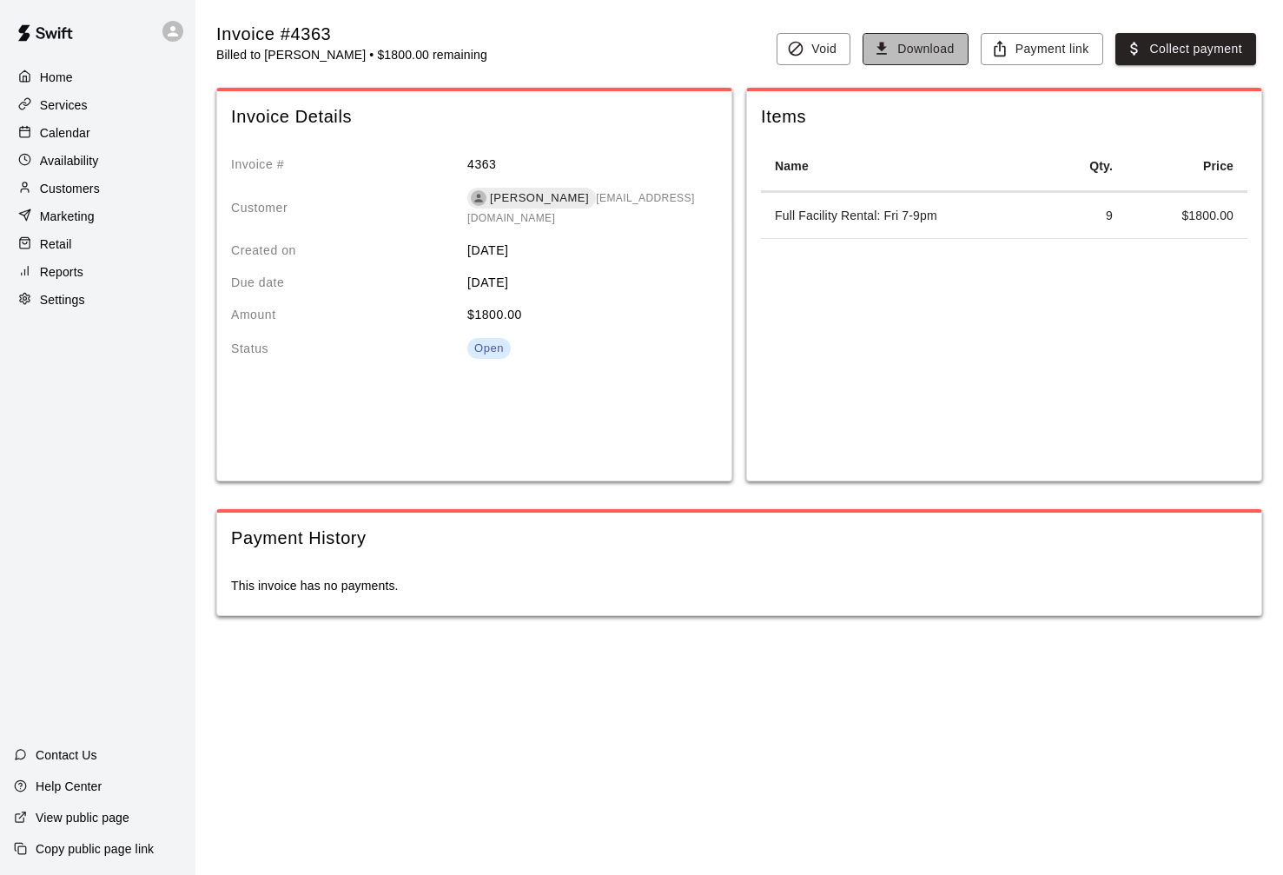
click at [914, 44] on button "Download" at bounding box center [915, 49] width 105 height 32
